Goal: Task Accomplishment & Management: Complete application form

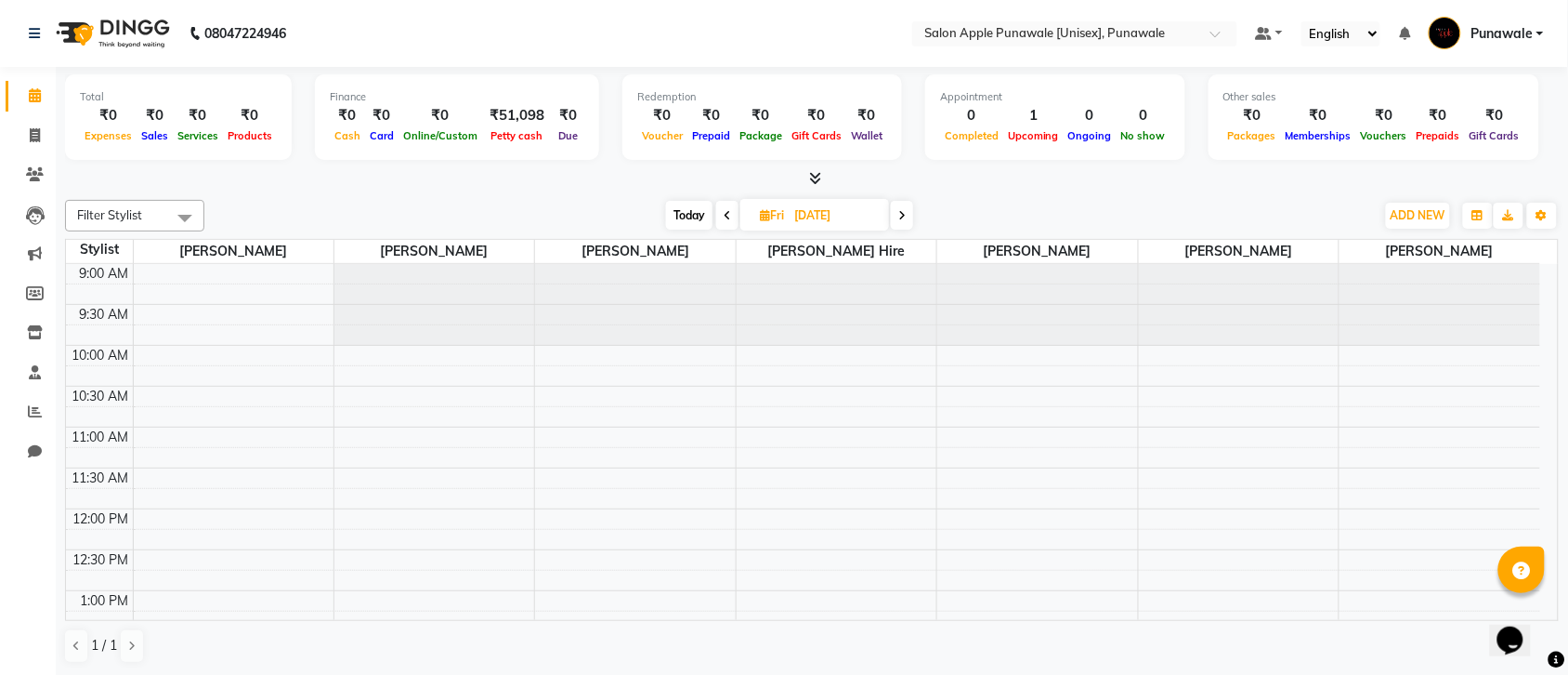
scroll to position [465, 0]
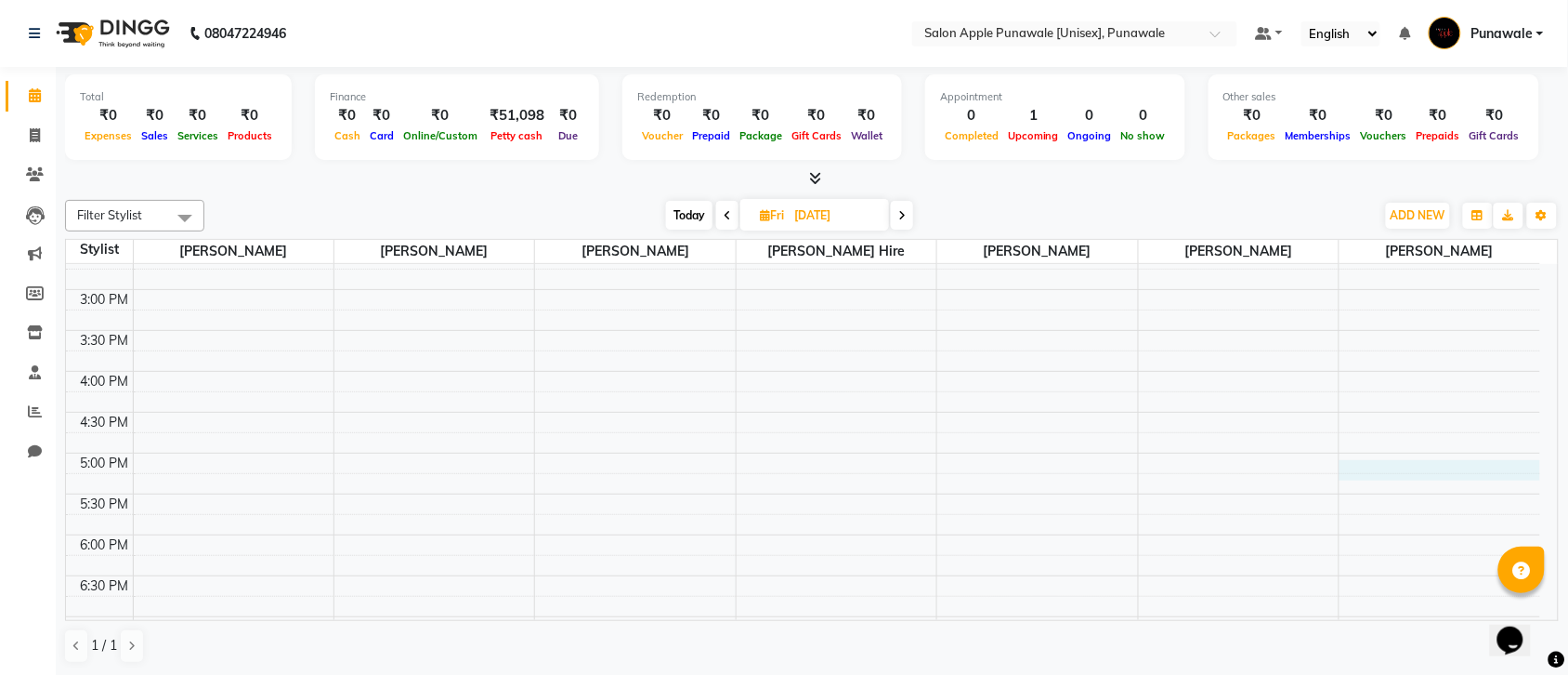
click at [1383, 470] on div "9:00 AM 9:30 AM 10:00 AM 10:30 AM 11:00 AM 11:30 AM 12:00 PM 12:30 PM 1:00 PM 1…" at bounding box center [803, 371] width 1474 height 1144
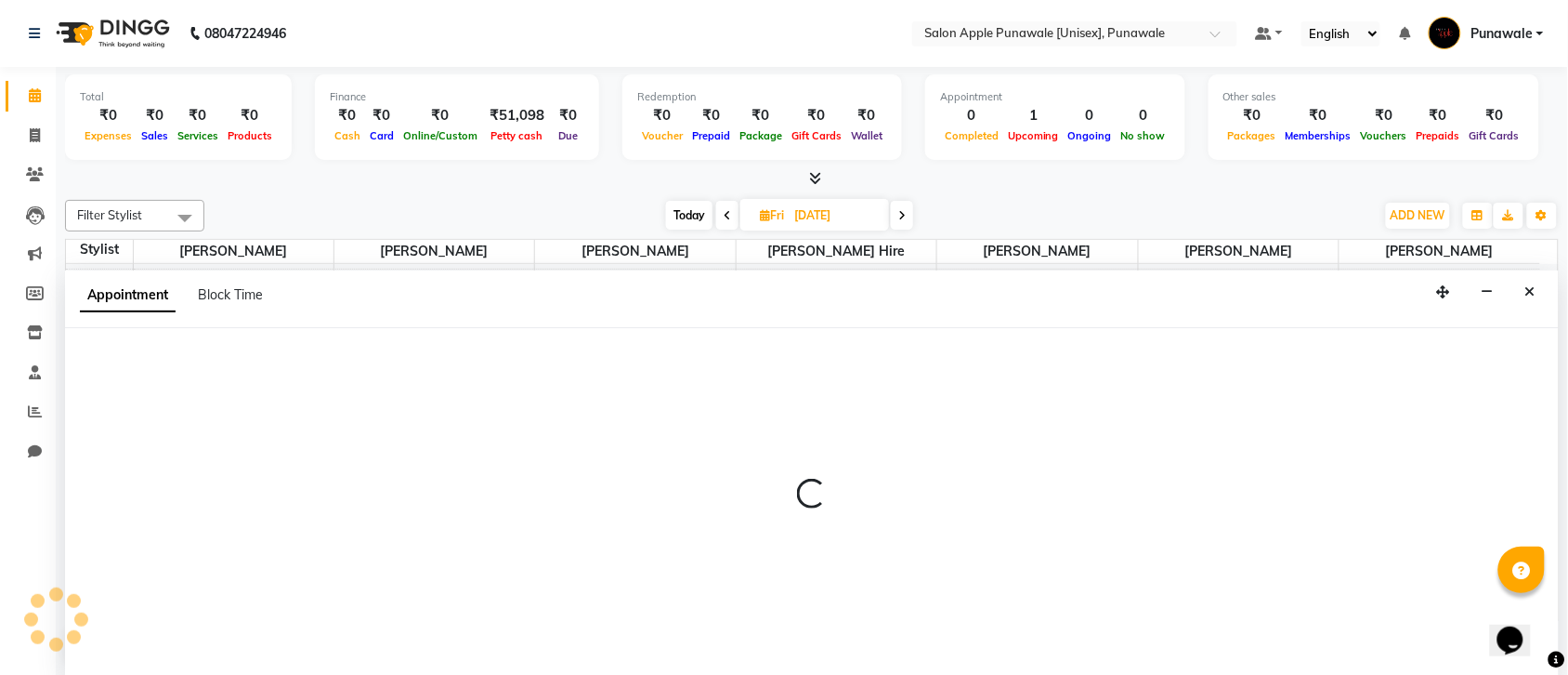
scroll to position [1, 0]
select select "88723"
select select "1020"
select select "tentative"
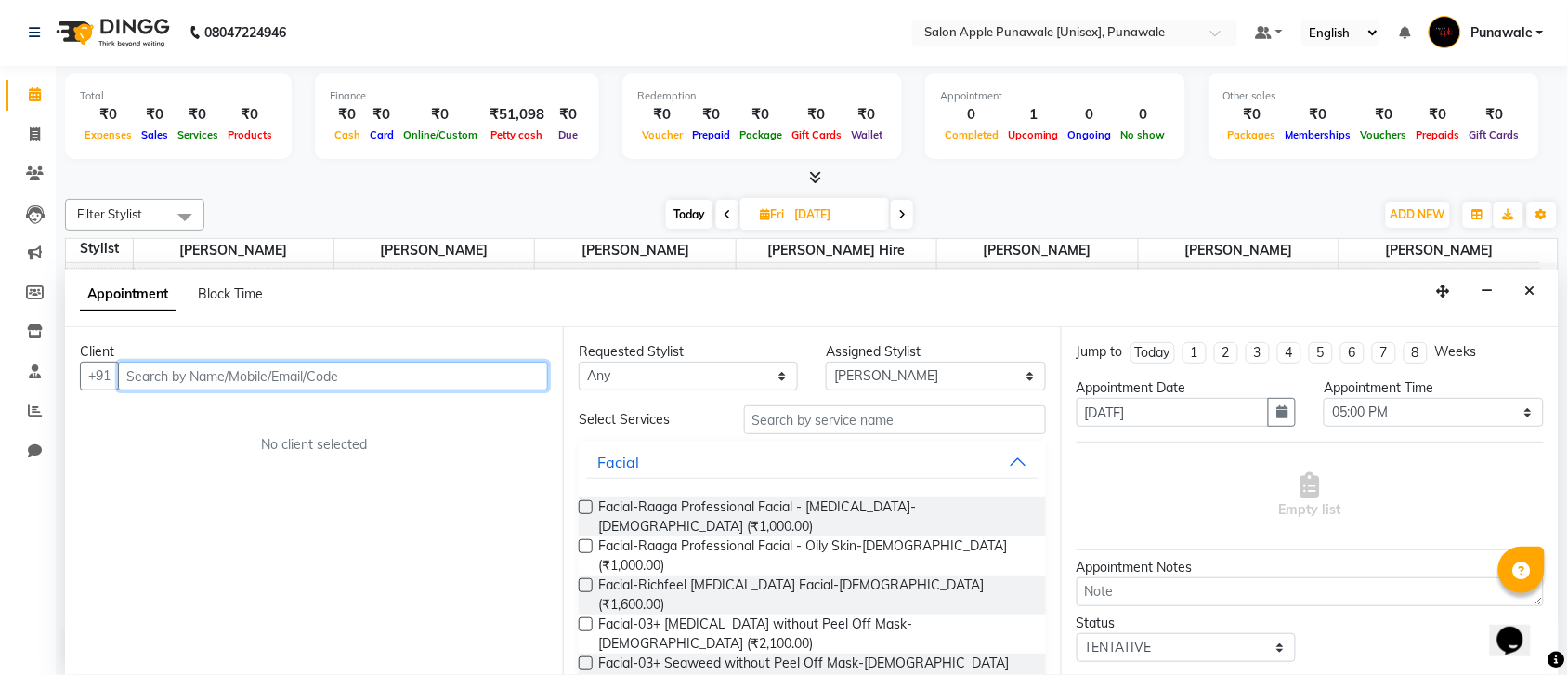
click at [317, 383] on input "text" at bounding box center [333, 376] width 430 height 29
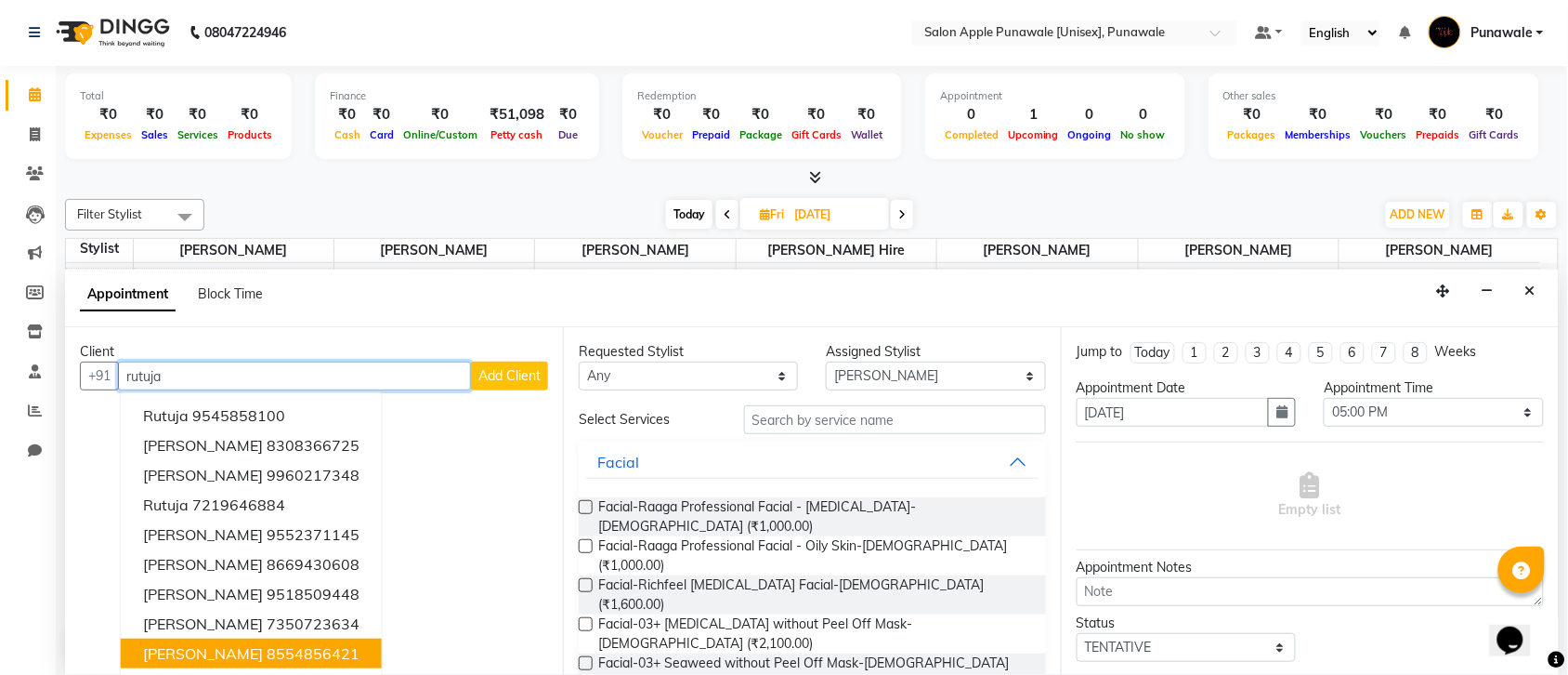
click at [320, 647] on ngb-highlight "8554856421" at bounding box center [312, 653] width 93 height 18
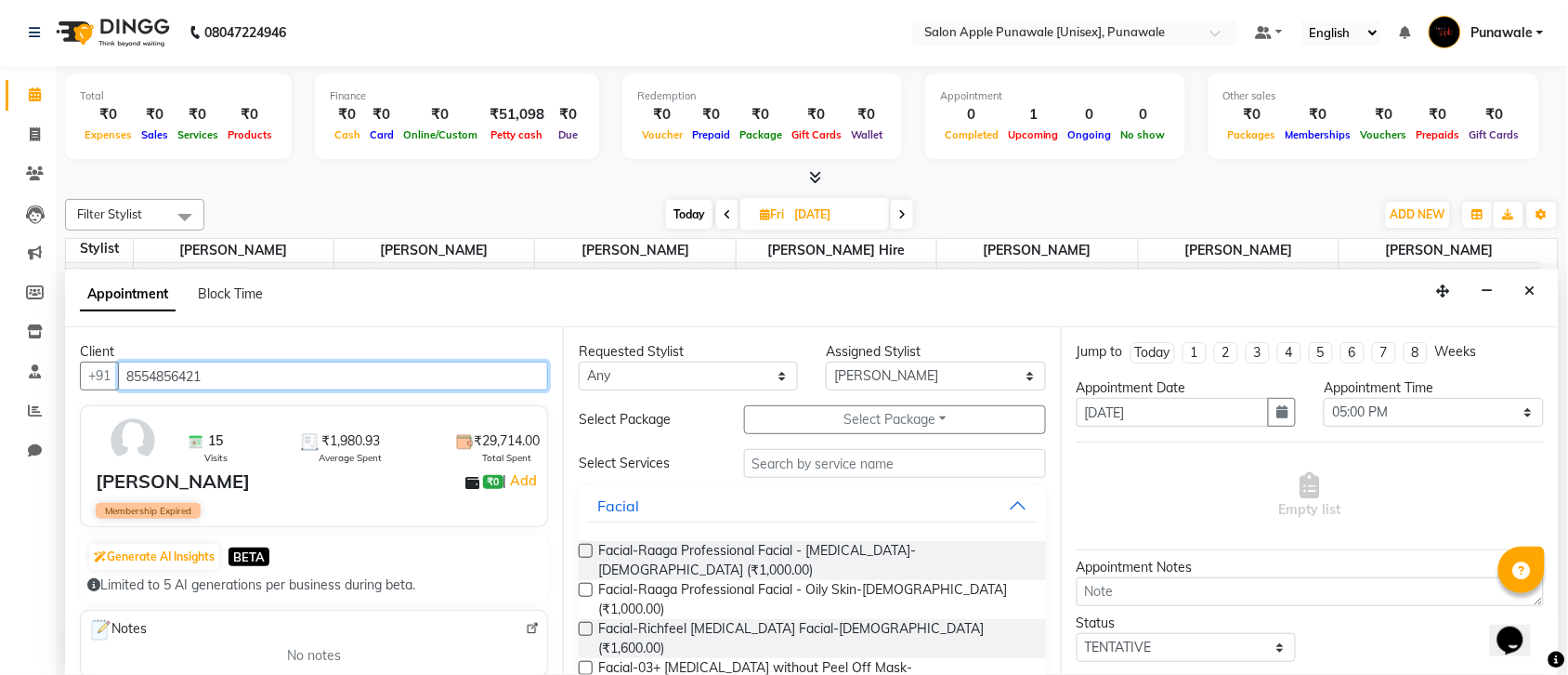
type input "8554856421"
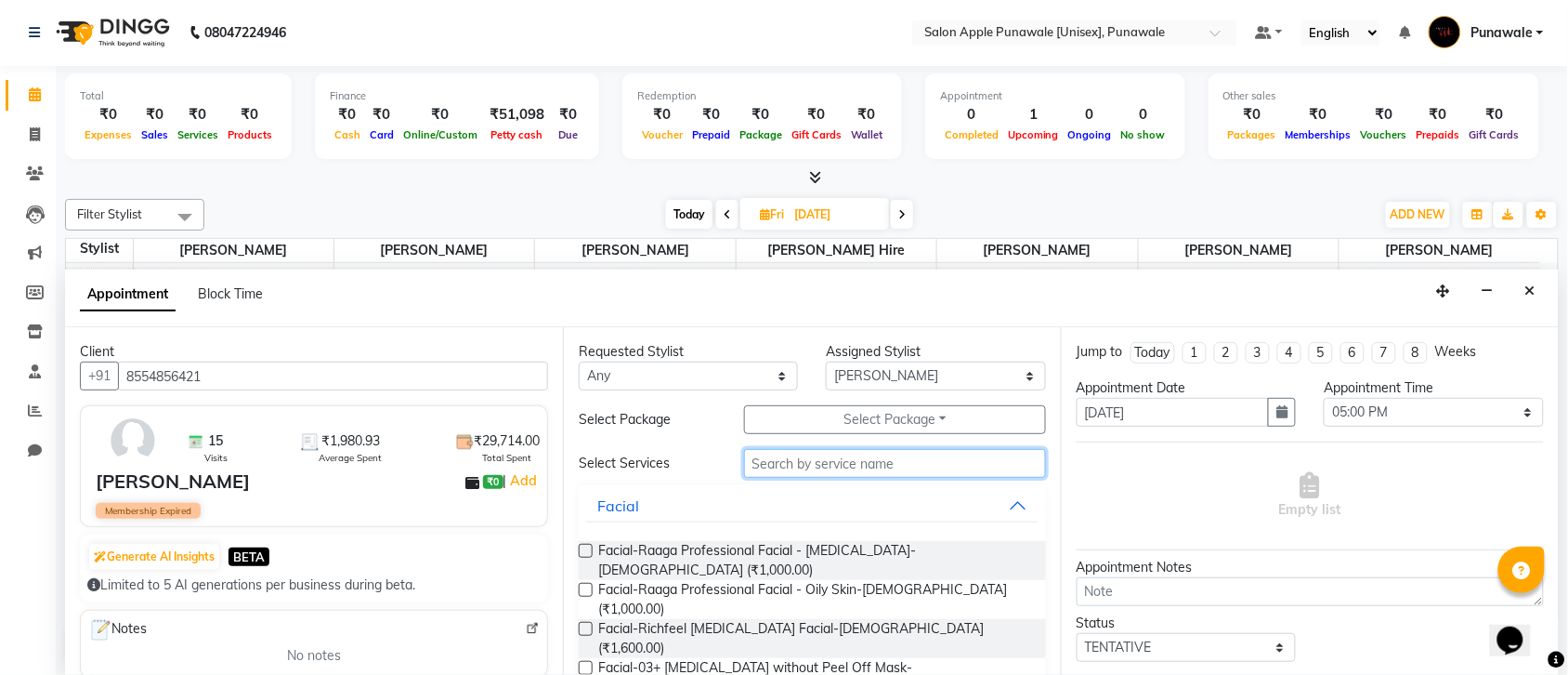
click at [848, 467] on input "text" at bounding box center [895, 464] width 302 height 29
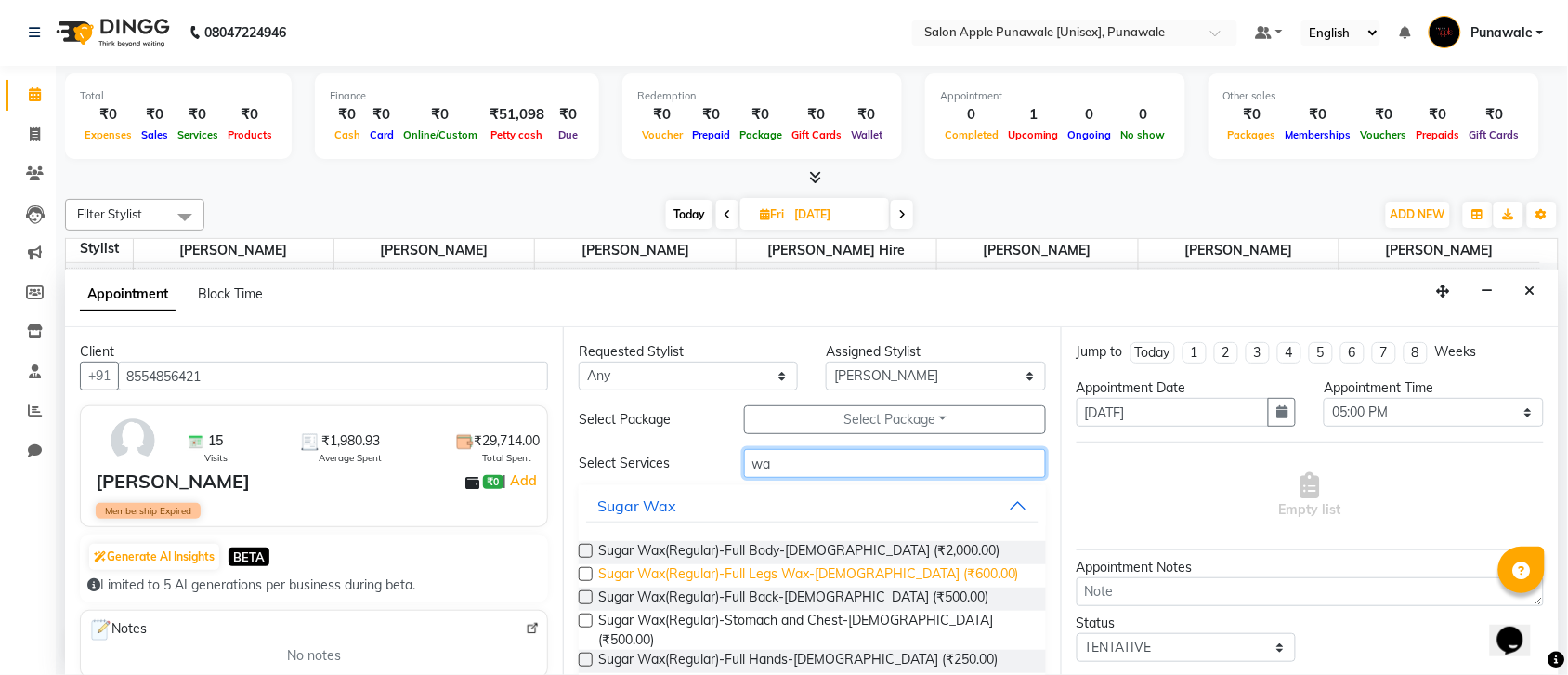
type input "wa"
click at [771, 574] on span "Sugar Wax(Regular)-Full Legs Wax-[DEMOGRAPHIC_DATA] (₹600.00)" at bounding box center [808, 576] width 420 height 23
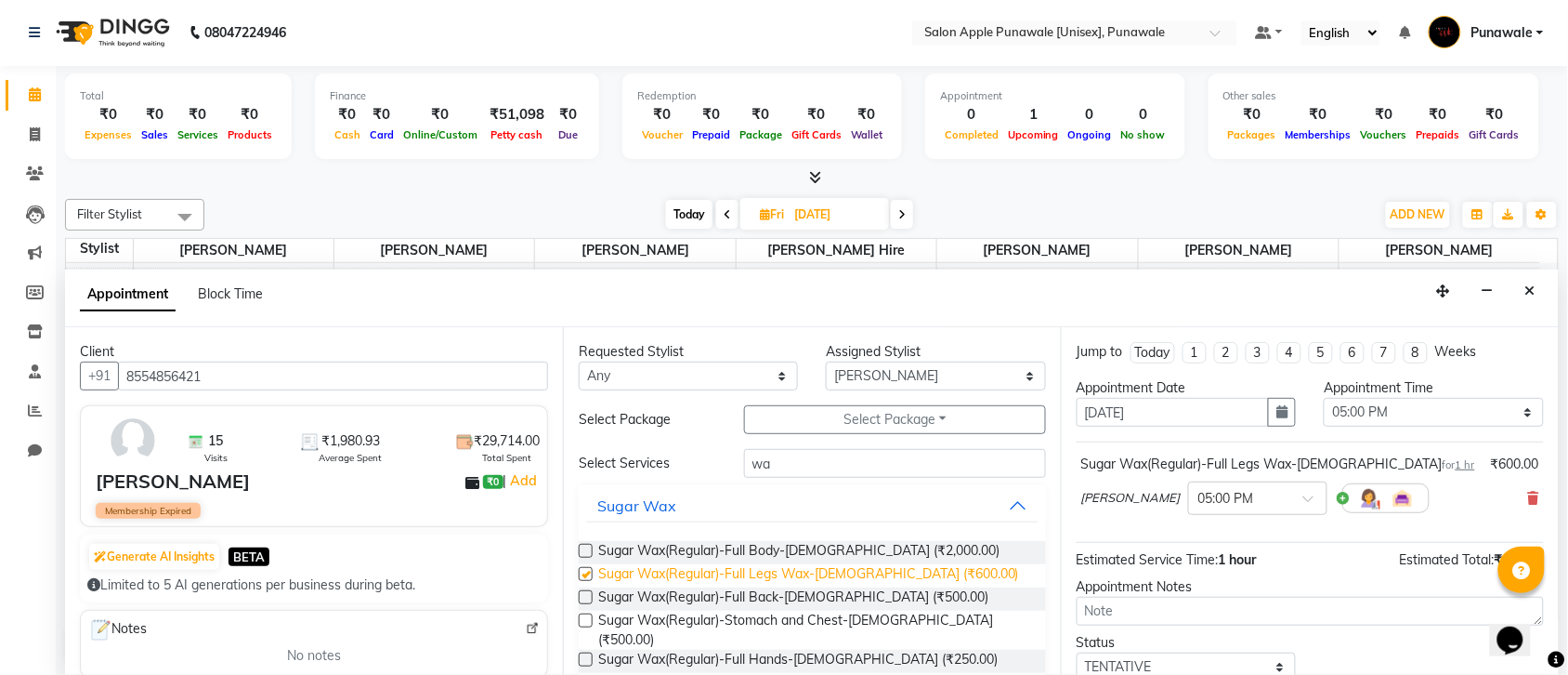
checkbox input "false"
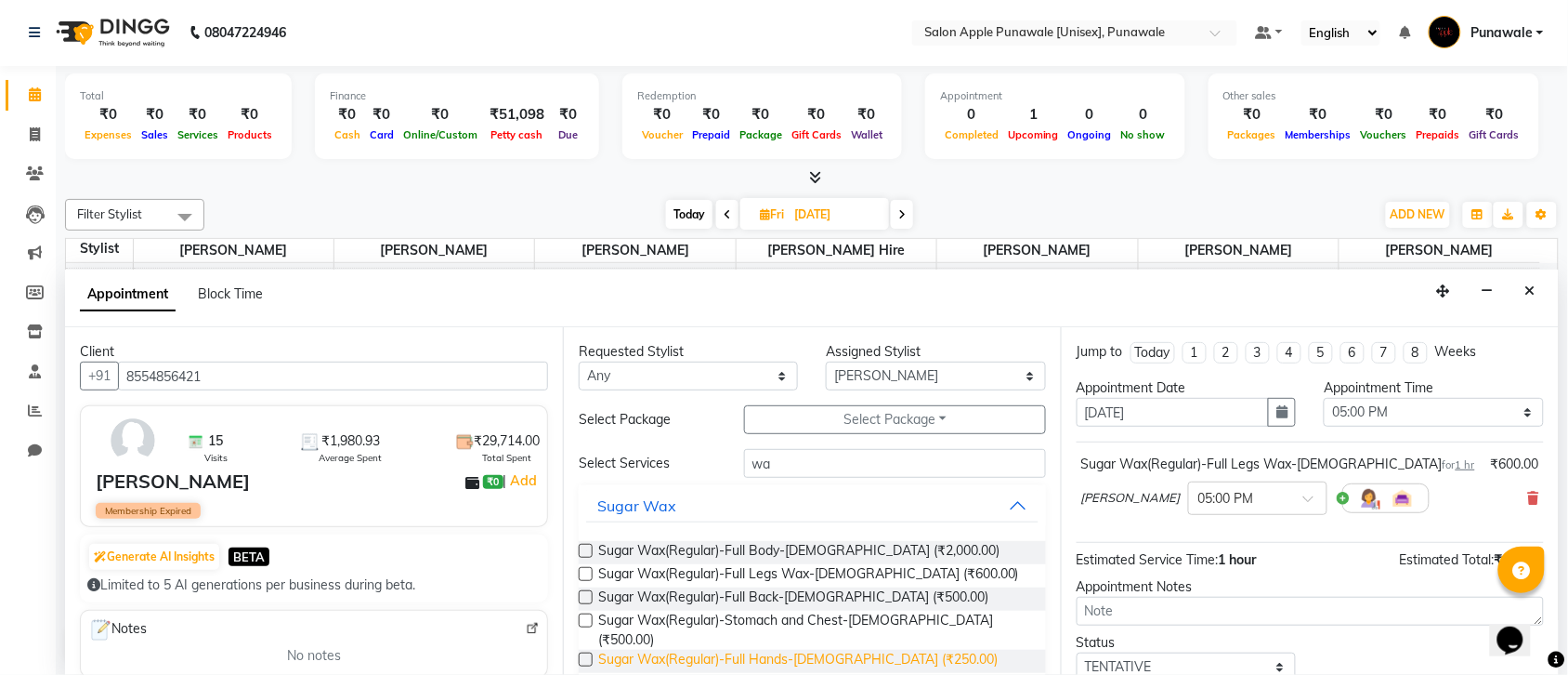
click at [795, 650] on span "Sugar Wax(Regular)-Full Hands-[DEMOGRAPHIC_DATA] (₹250.00)" at bounding box center [798, 662] width 399 height 23
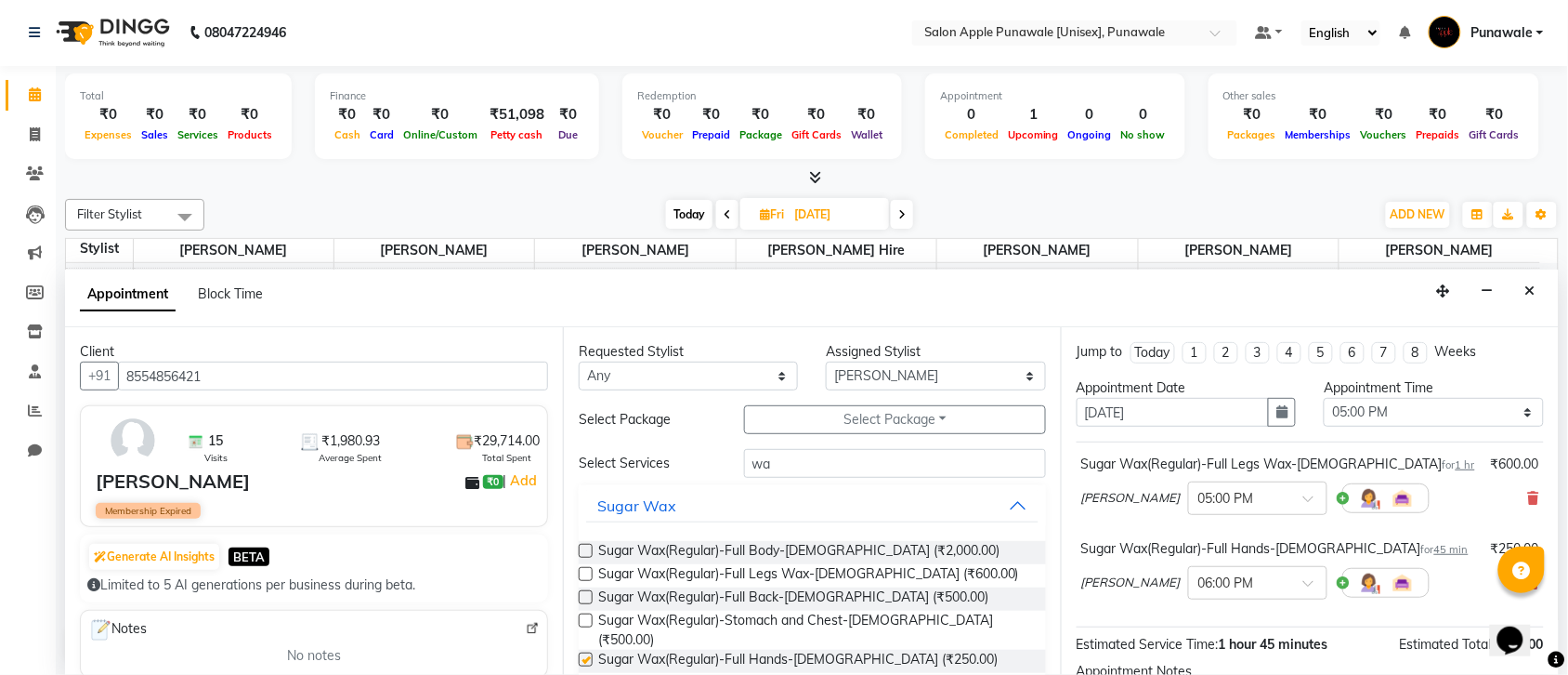
checkbox input "false"
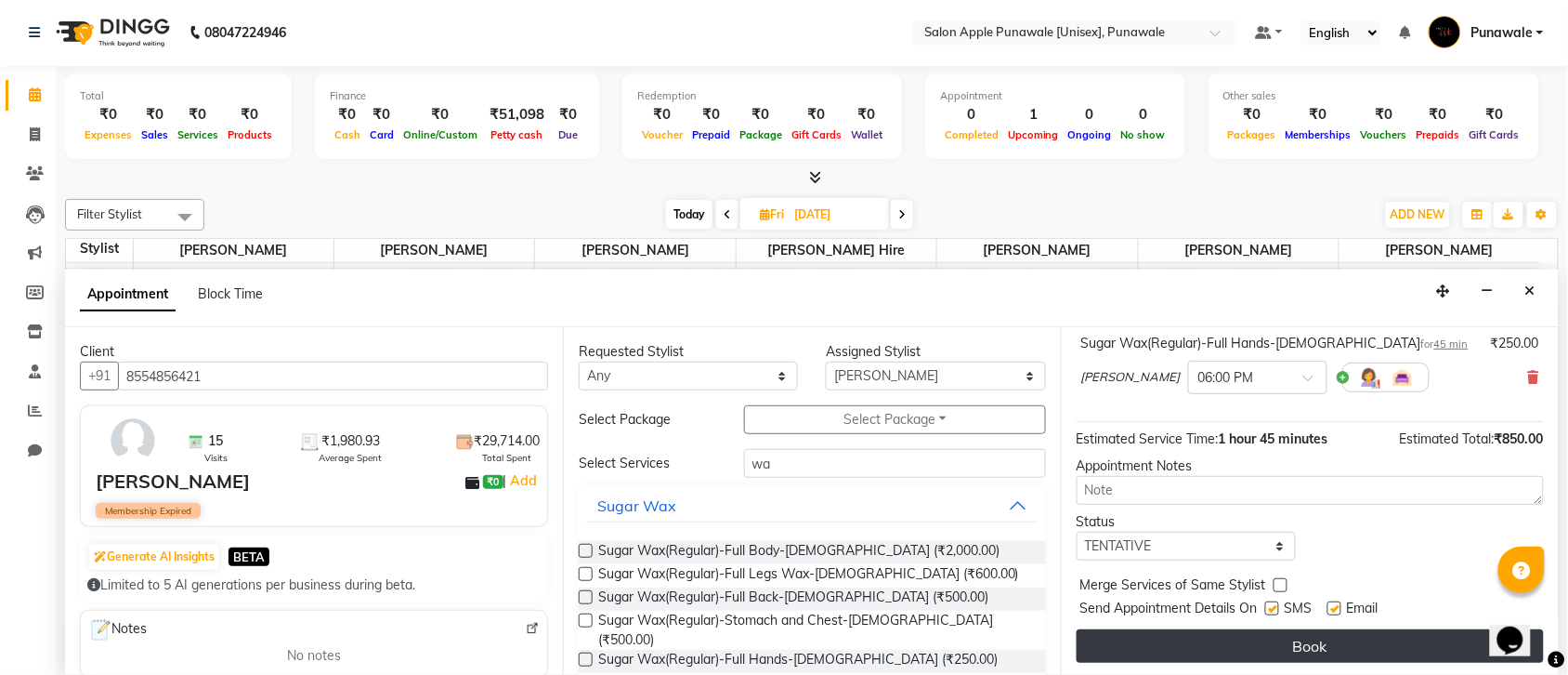
scroll to position [209, 0]
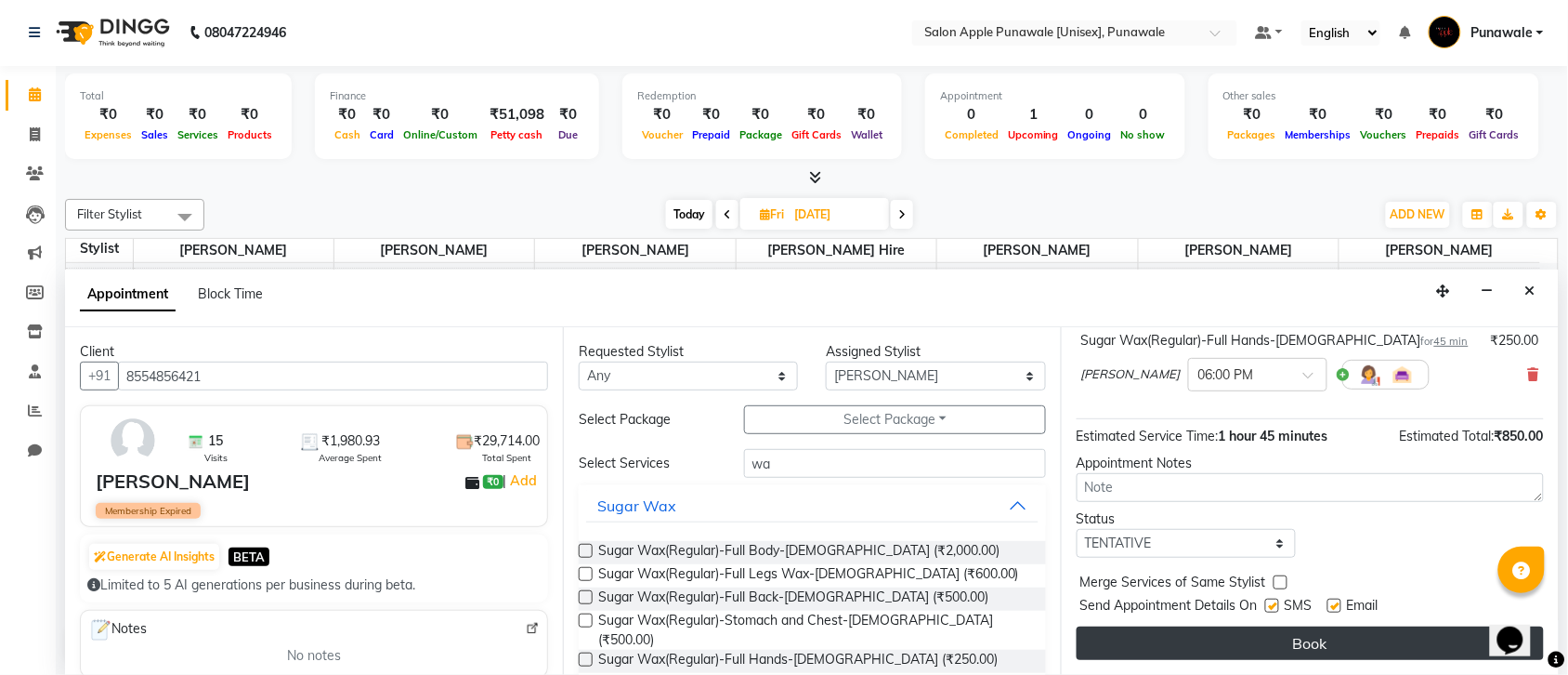
click at [1311, 640] on button "Book" at bounding box center [1310, 642] width 467 height 33
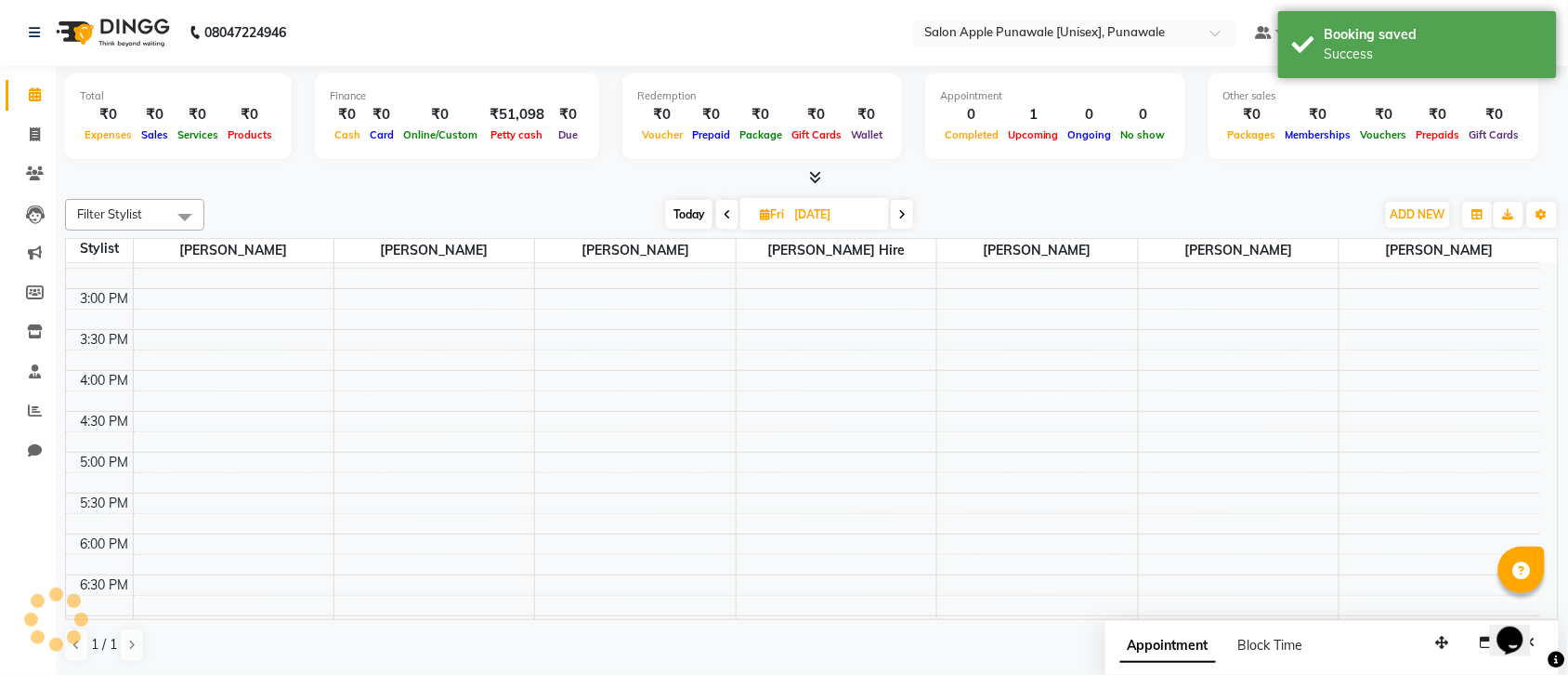
scroll to position [0, 0]
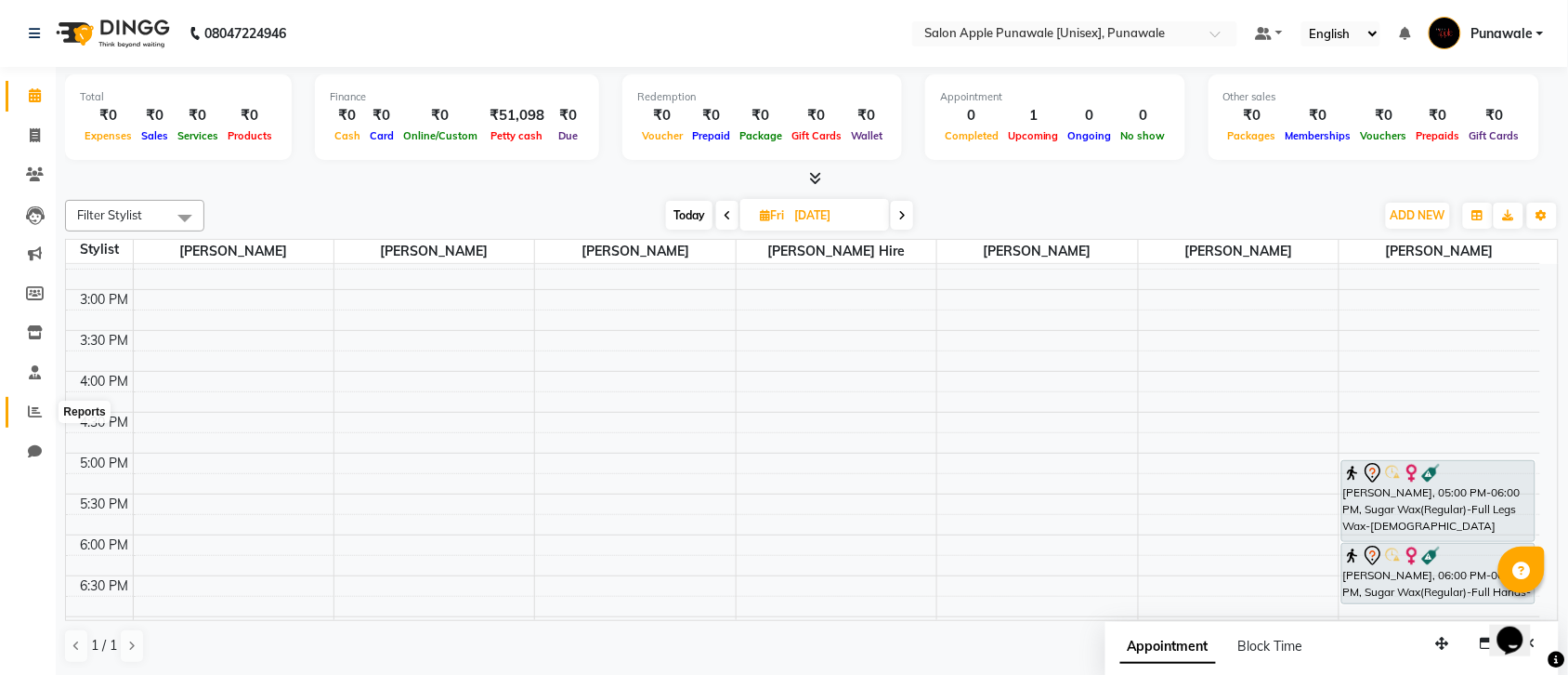
click at [28, 411] on icon at bounding box center [34, 411] width 14 height 14
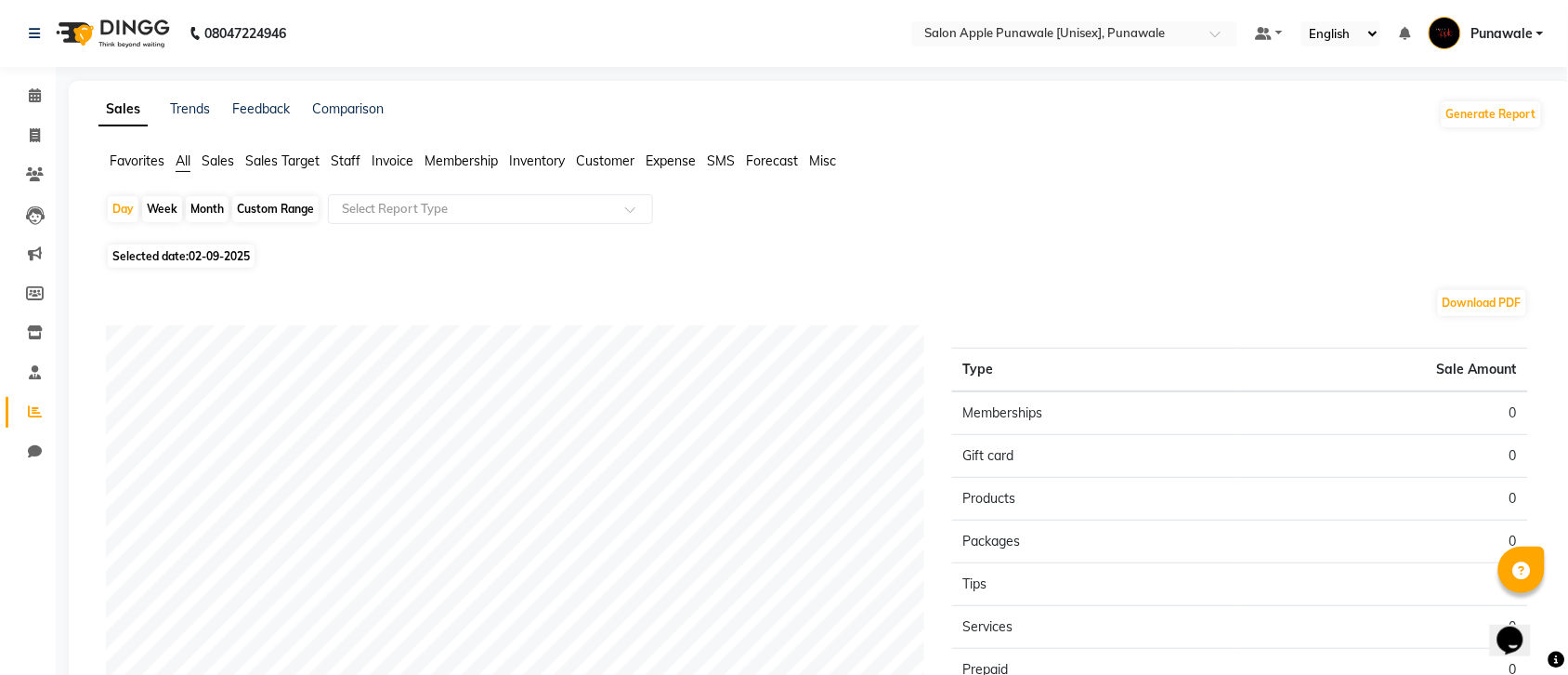
click at [212, 216] on div "Month" at bounding box center [206, 208] width 43 height 26
select select "9"
select select "2025"
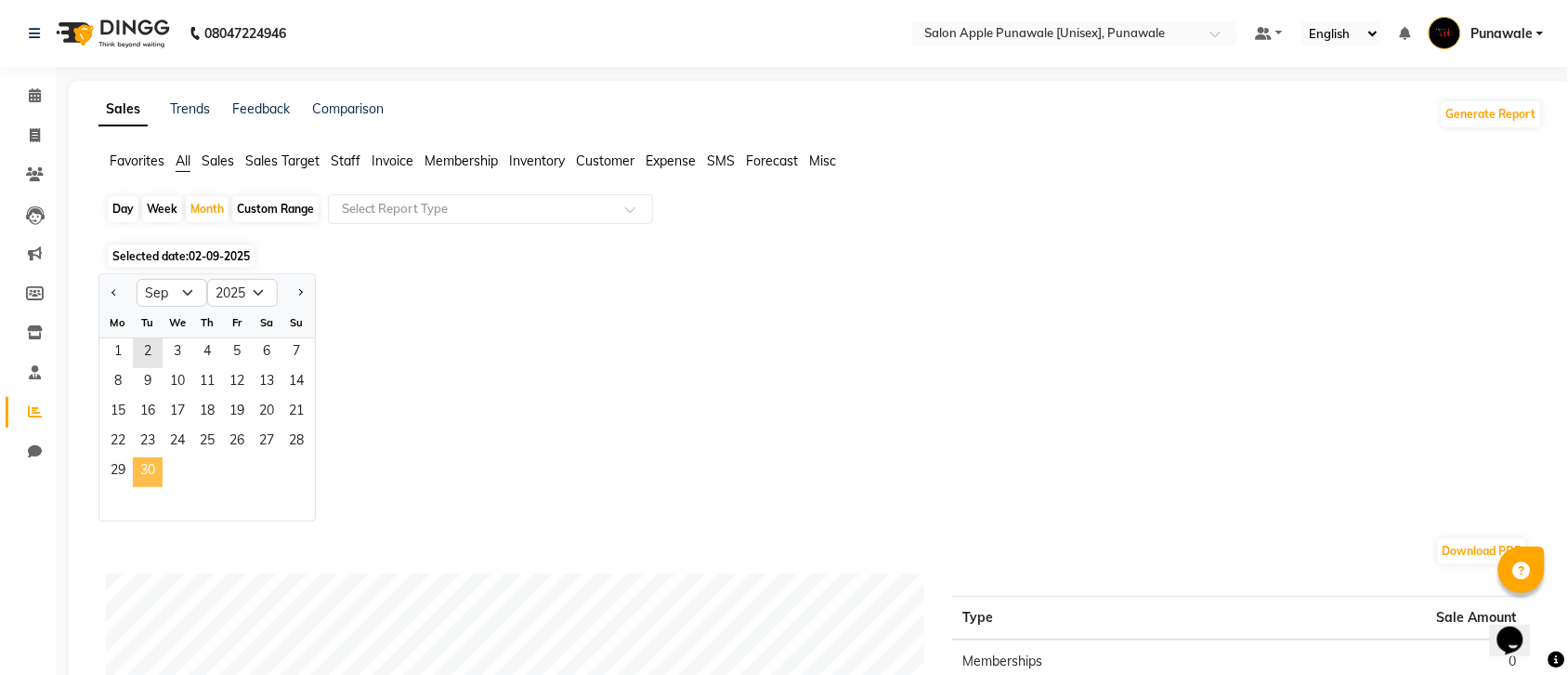
click at [140, 479] on span "30" at bounding box center [147, 471] width 30 height 30
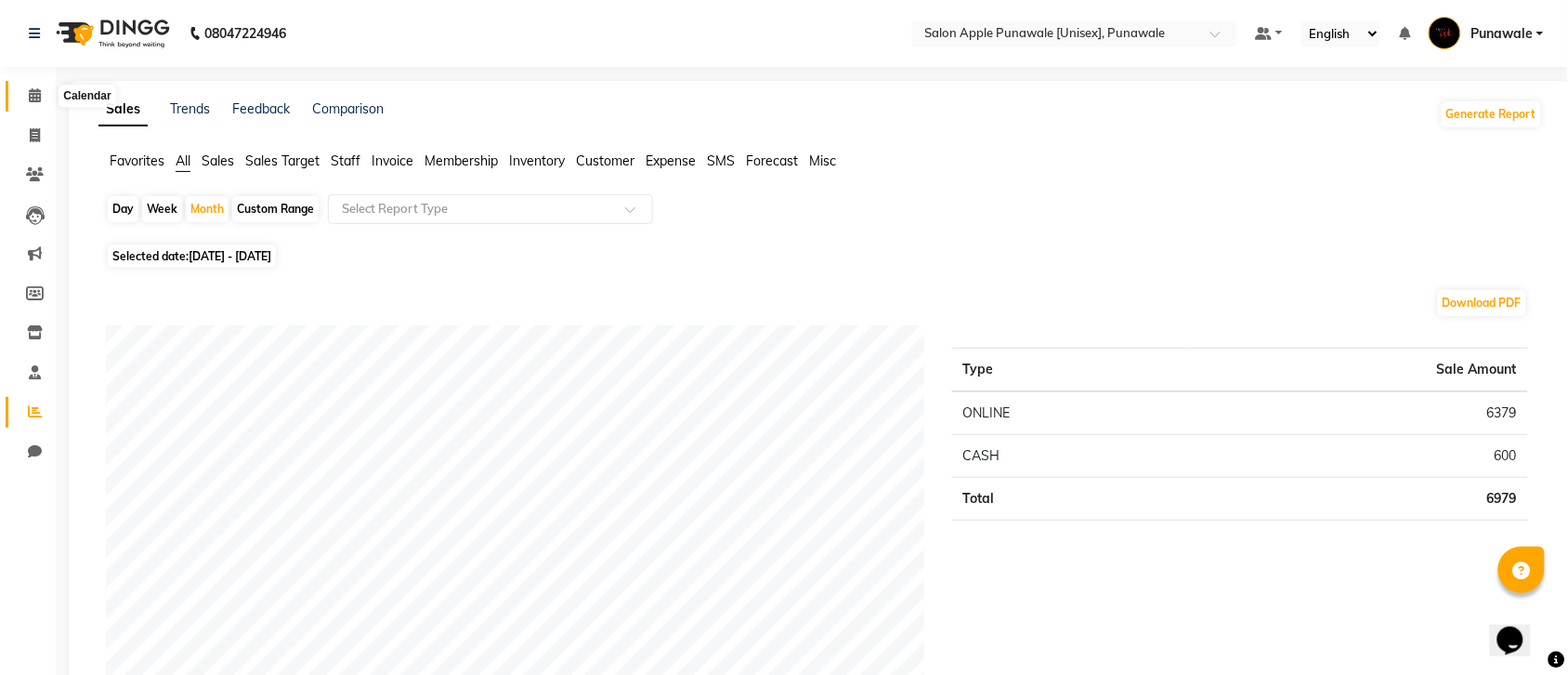
click at [21, 88] on span at bounding box center [34, 96] width 32 height 21
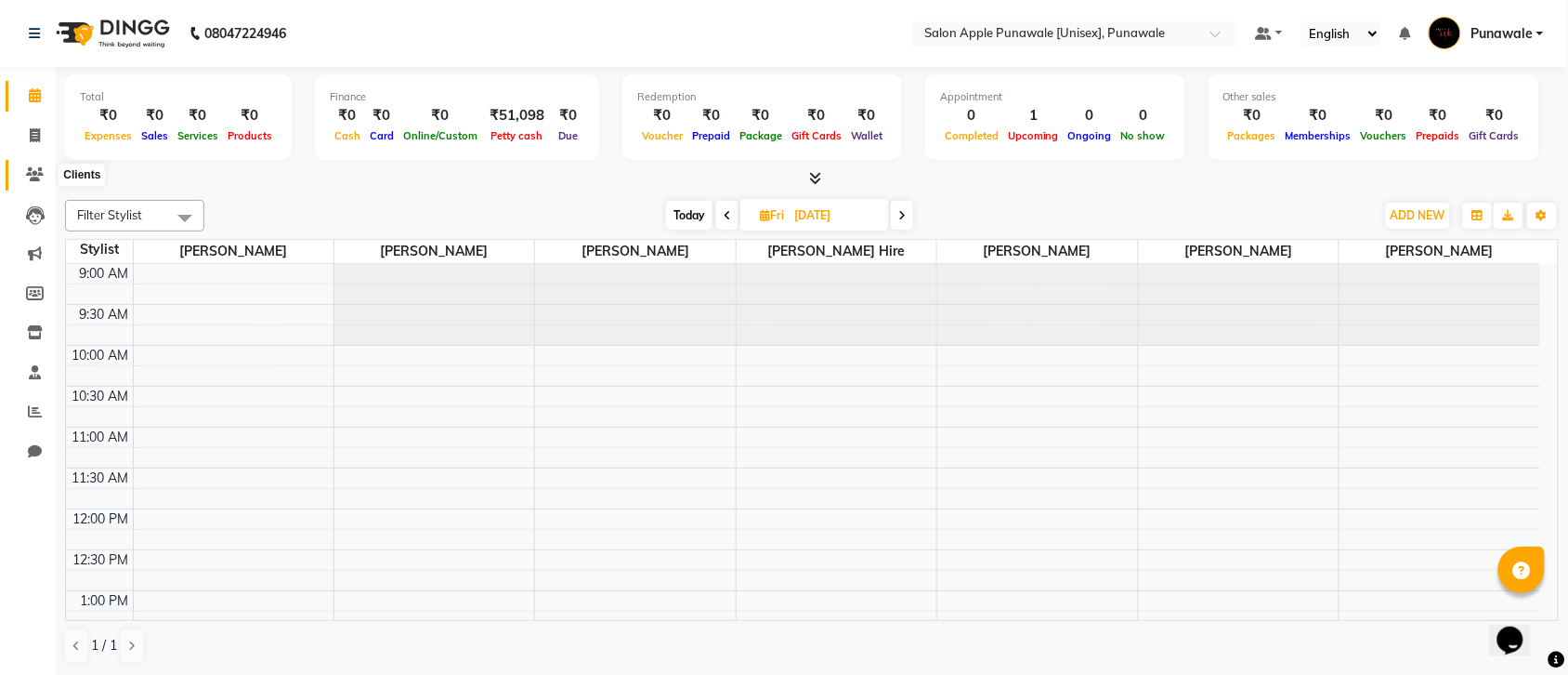
click at [34, 167] on icon at bounding box center [34, 174] width 17 height 14
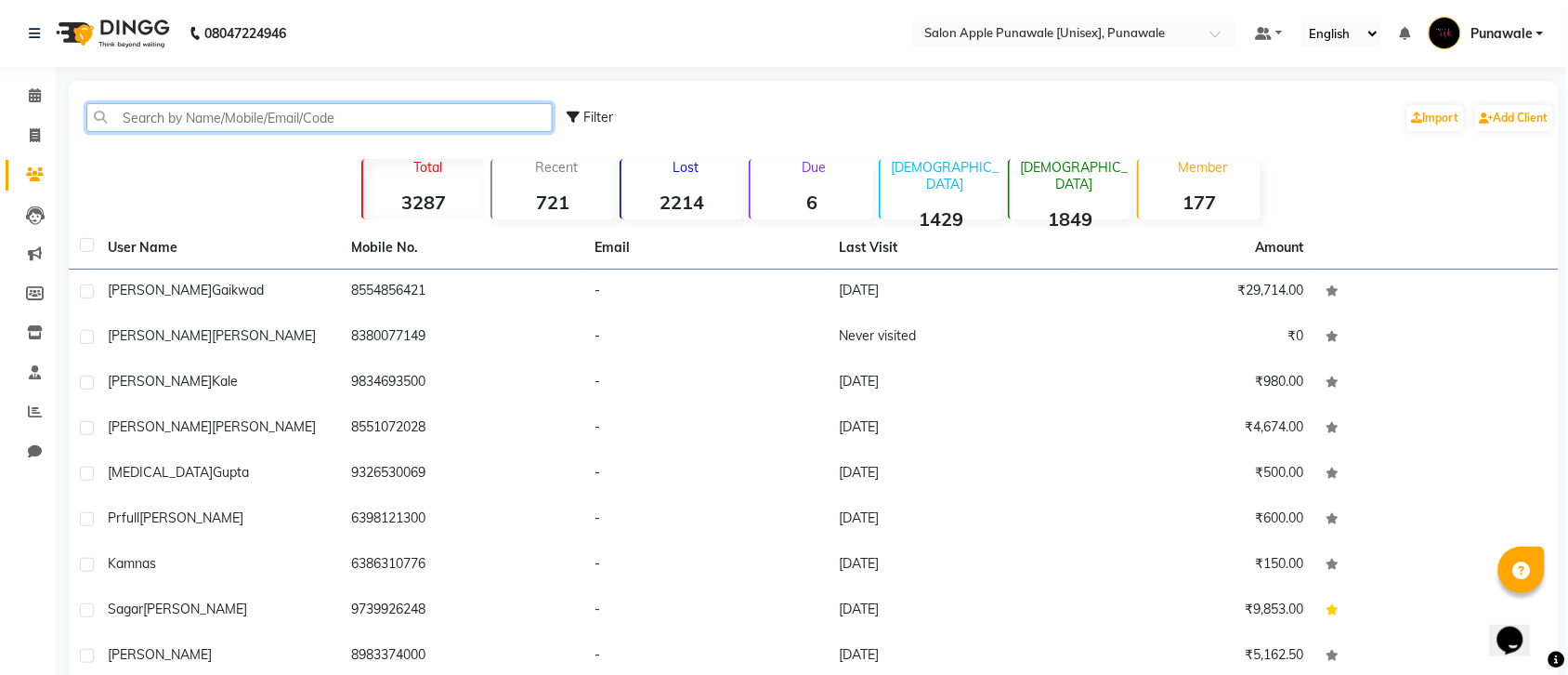
click at [243, 107] on input "text" at bounding box center [319, 118] width 466 height 29
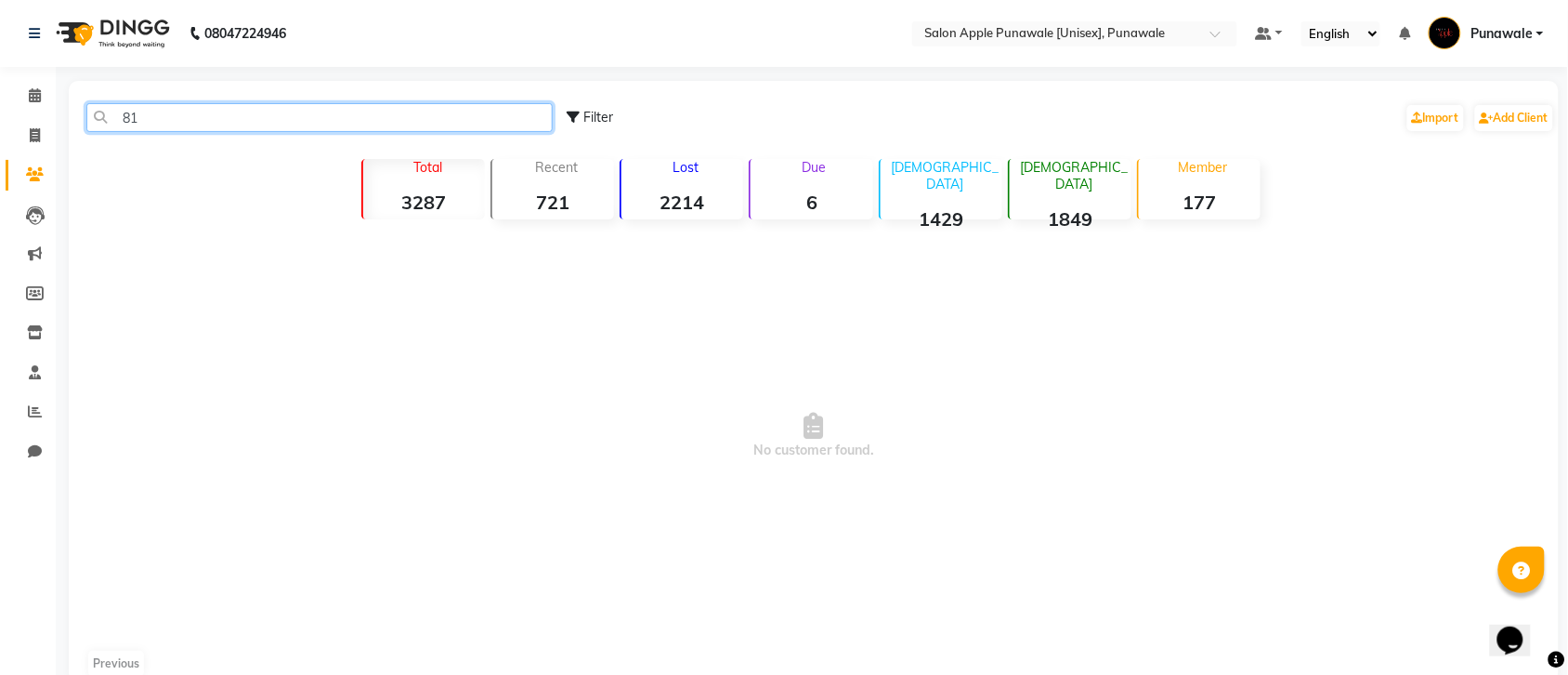
type input "8"
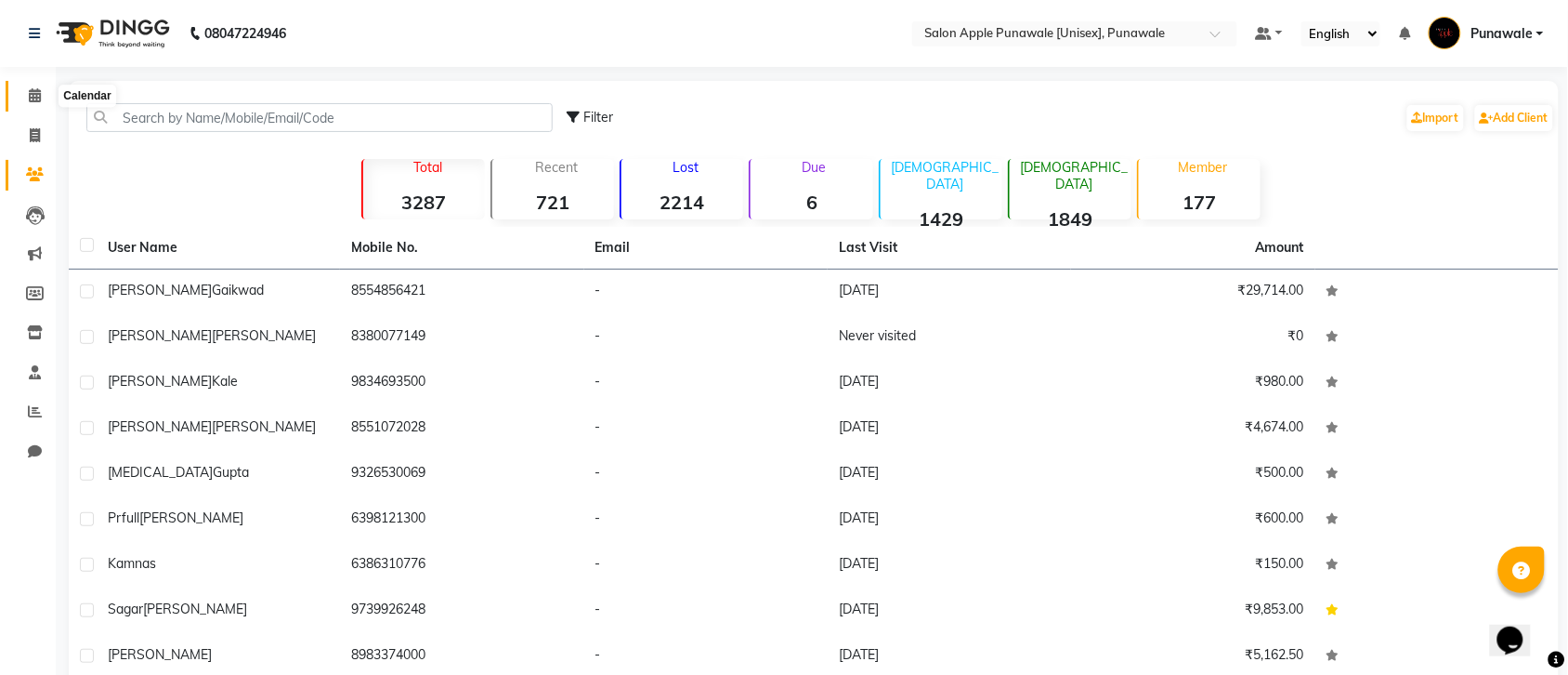
click at [39, 99] on icon at bounding box center [34, 95] width 12 height 14
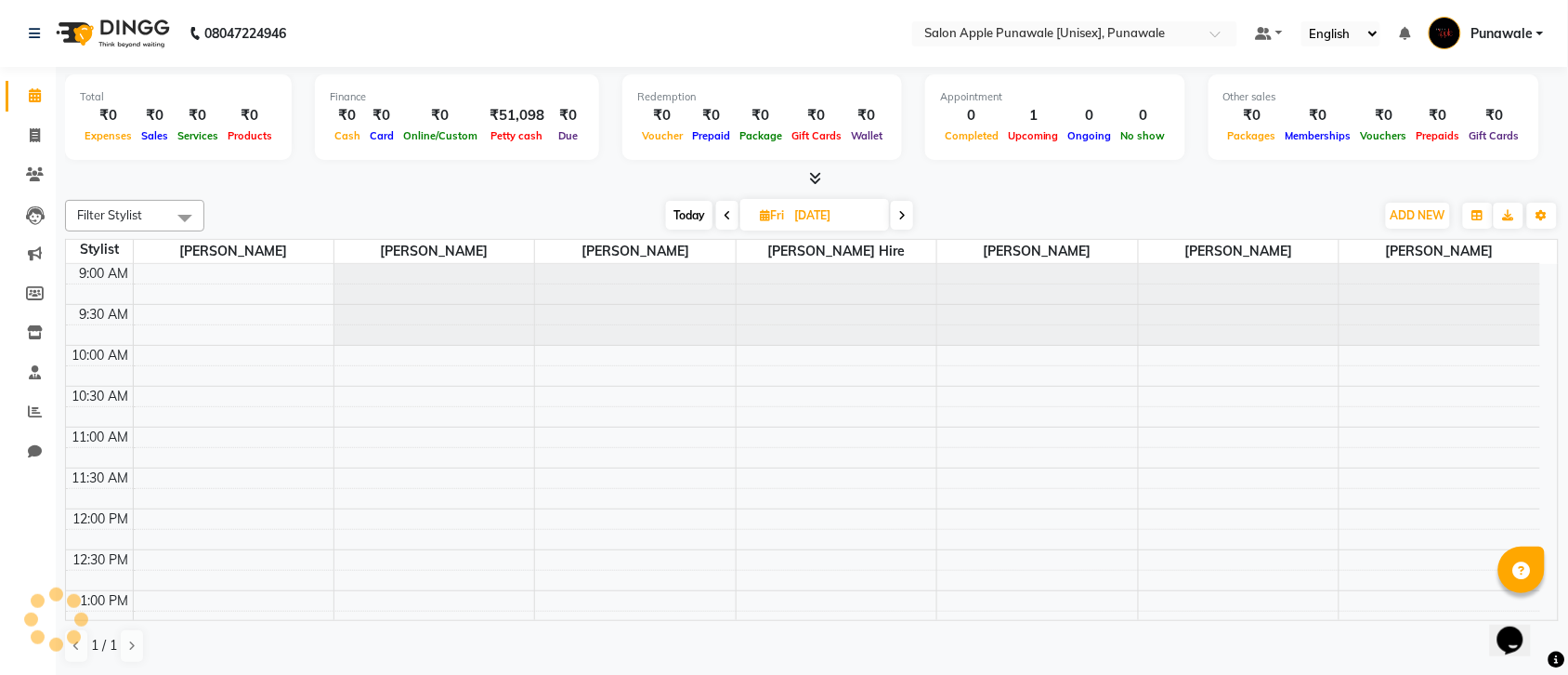
scroll to position [579, 0]
